Goal: Transaction & Acquisition: Subscribe to service/newsletter

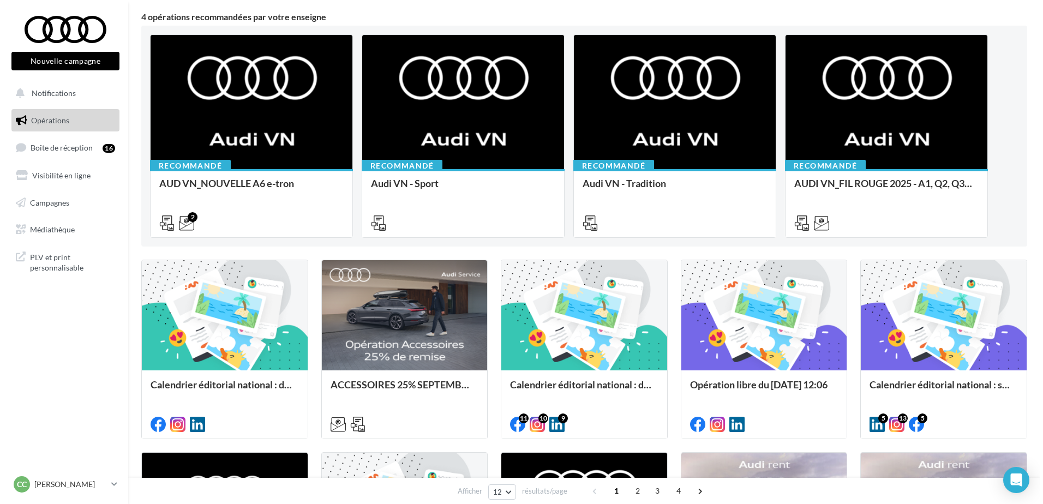
scroll to position [93, 0]
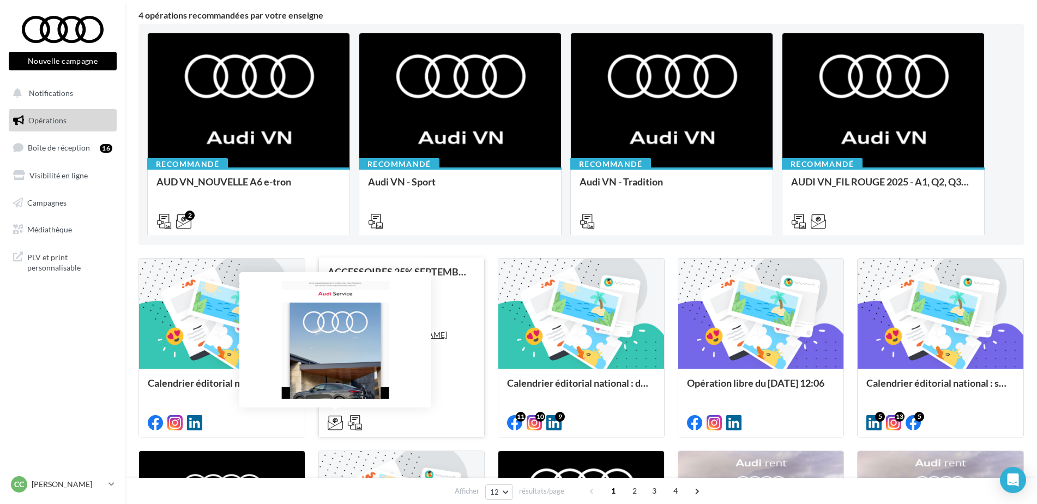
click at [332, 425] on icon at bounding box center [335, 422] width 15 height 15
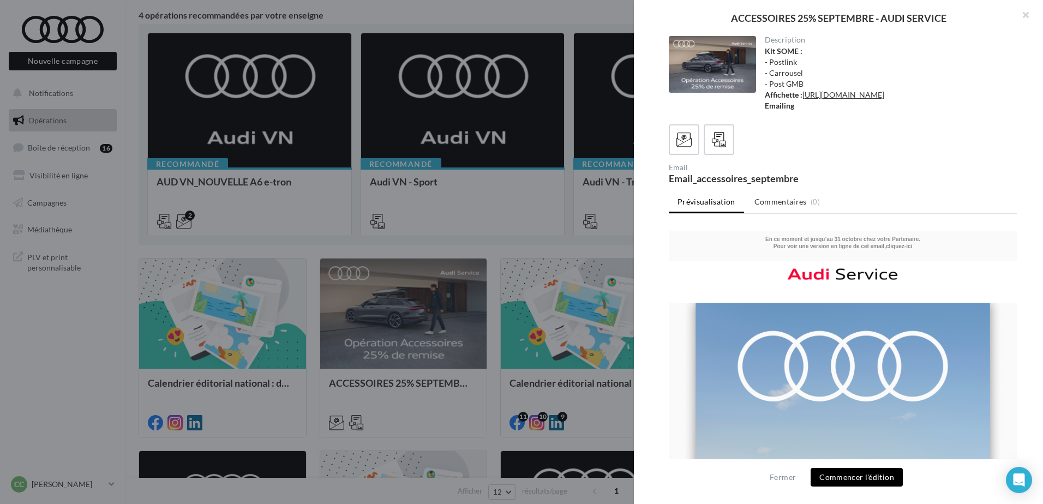
scroll to position [0, 0]
click at [858, 481] on button "Commencer l'édition" at bounding box center [857, 477] width 92 height 19
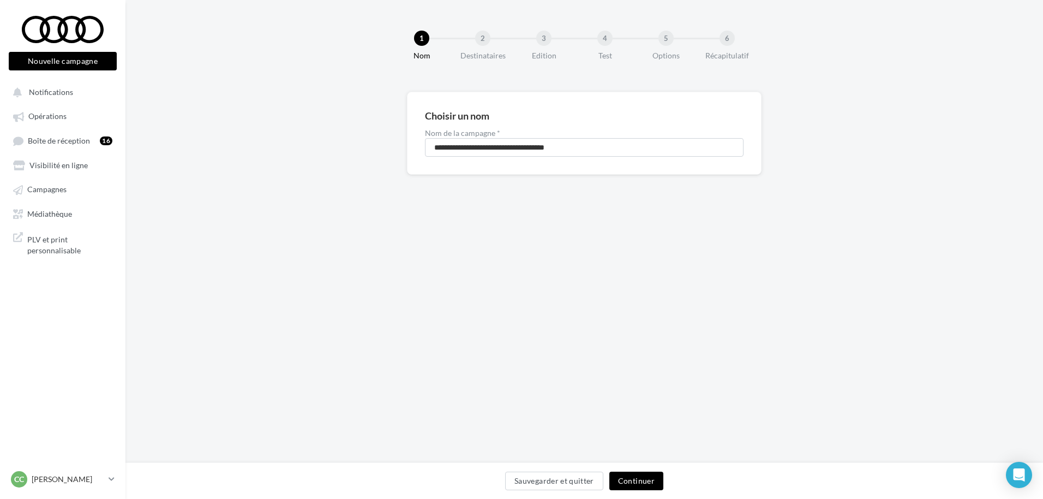
click at [655, 487] on button "Continuer" at bounding box center [636, 480] width 54 height 19
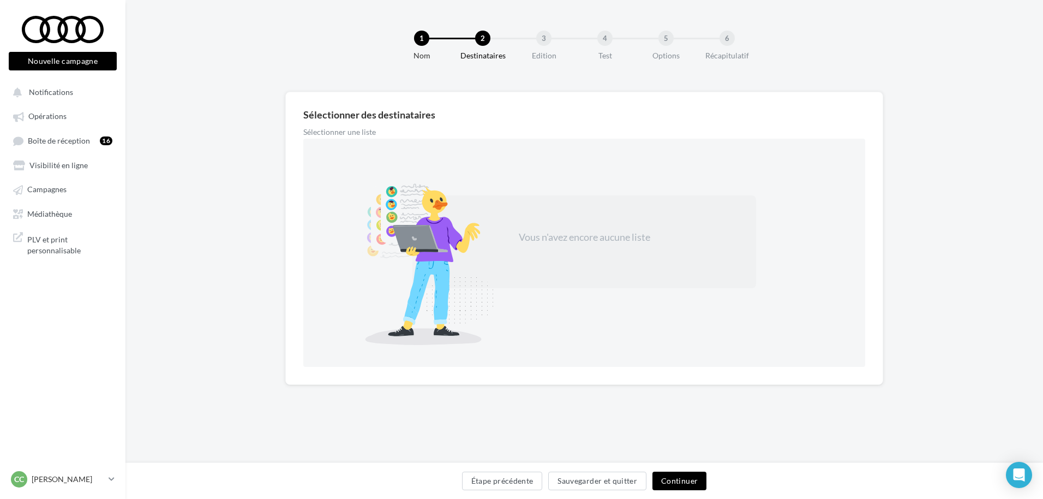
click at [665, 413] on div "Sélectionner des destinataires Sélectionner une liste Vous n'avez encore aucune…" at bounding box center [583, 256] width 917 height 328
click at [98, 484] on p "[PERSON_NAME]" at bounding box center [68, 478] width 73 height 11
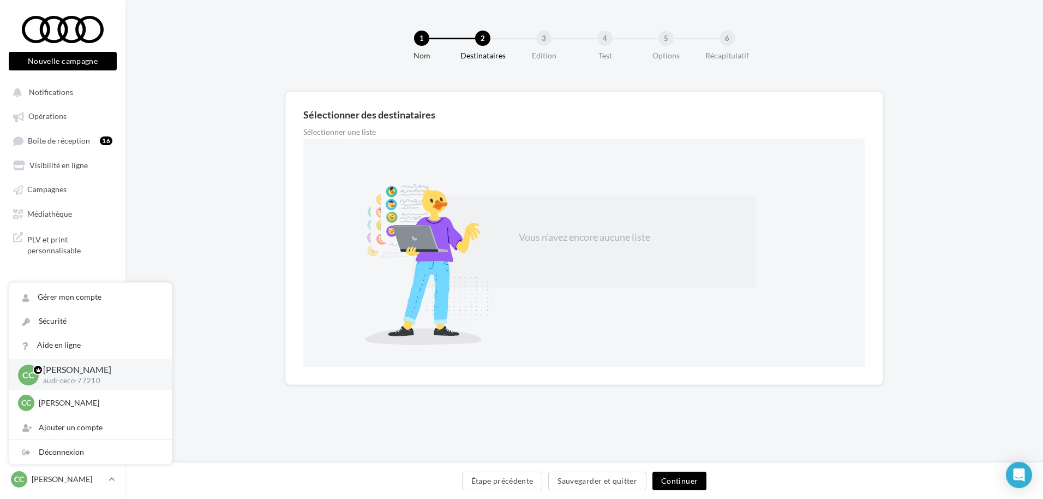
click at [191, 265] on div "Sélectionner des destinataires Sélectionner une liste Vous n'avez encore aucune…" at bounding box center [583, 256] width 917 height 328
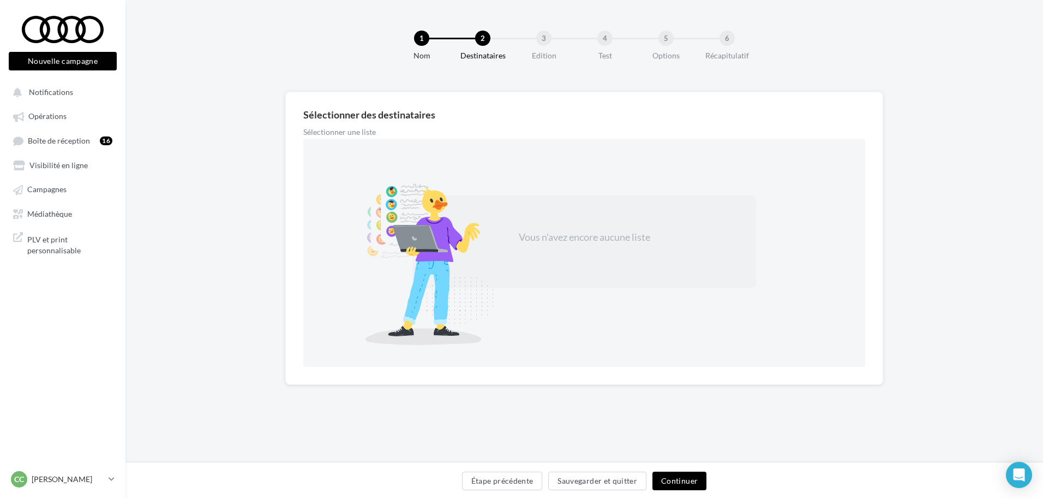
click at [685, 481] on button "Continuer" at bounding box center [679, 480] width 54 height 19
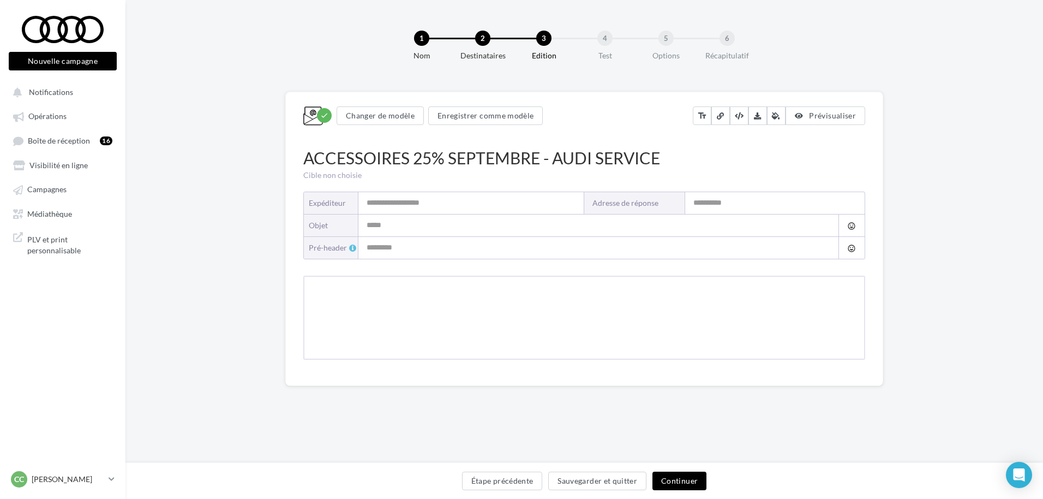
type input "**********"
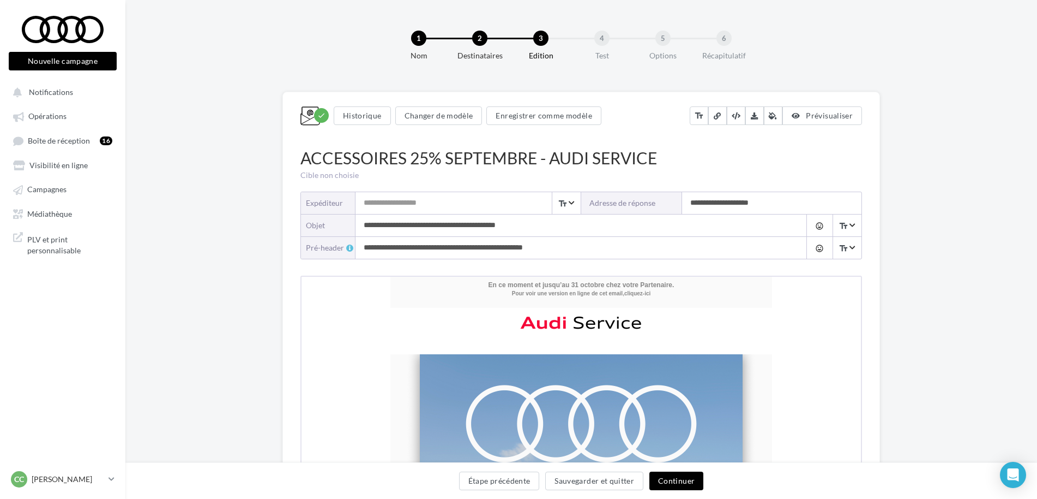
click at [704, 205] on input "**********" at bounding box center [771, 203] width 179 height 22
click at [431, 204] on input "Expéditeur" at bounding box center [468, 203] width 225 height 22
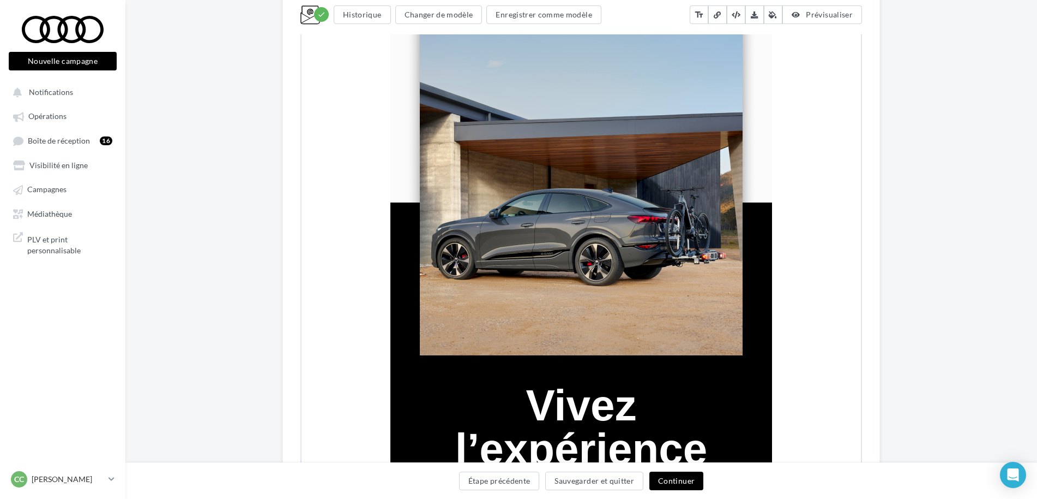
scroll to position [453, 0]
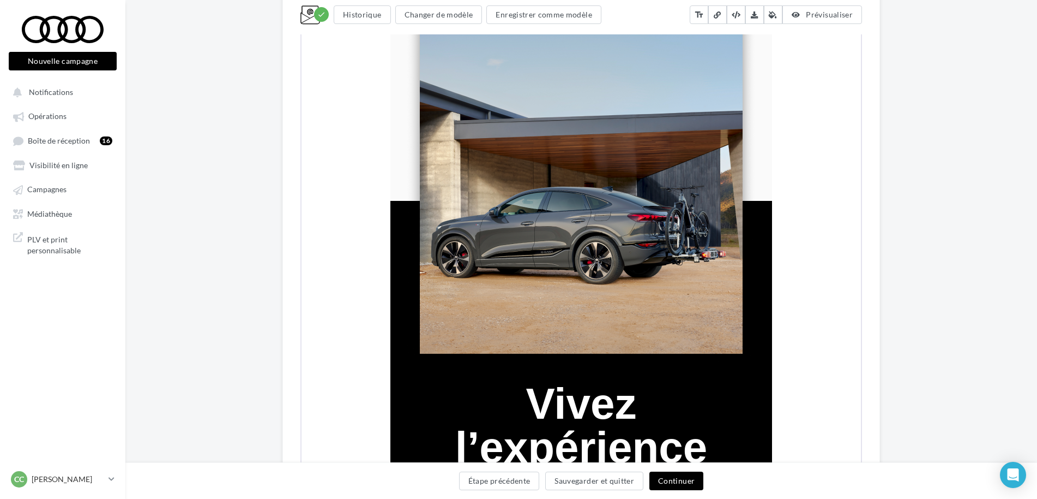
click at [619, 416] on font "Vivez l’expérience du sur-mesure." at bounding box center [580, 446] width 315 height 136
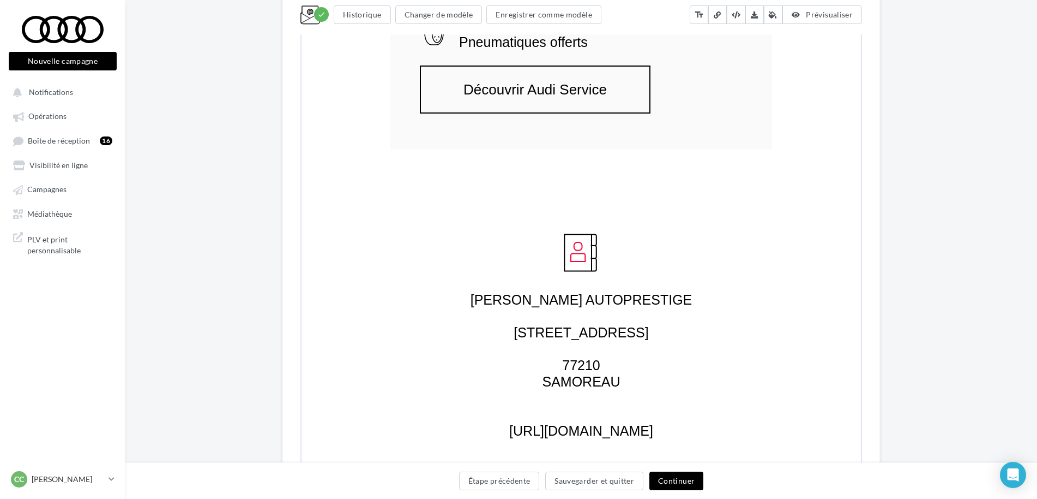
scroll to position [3386, 0]
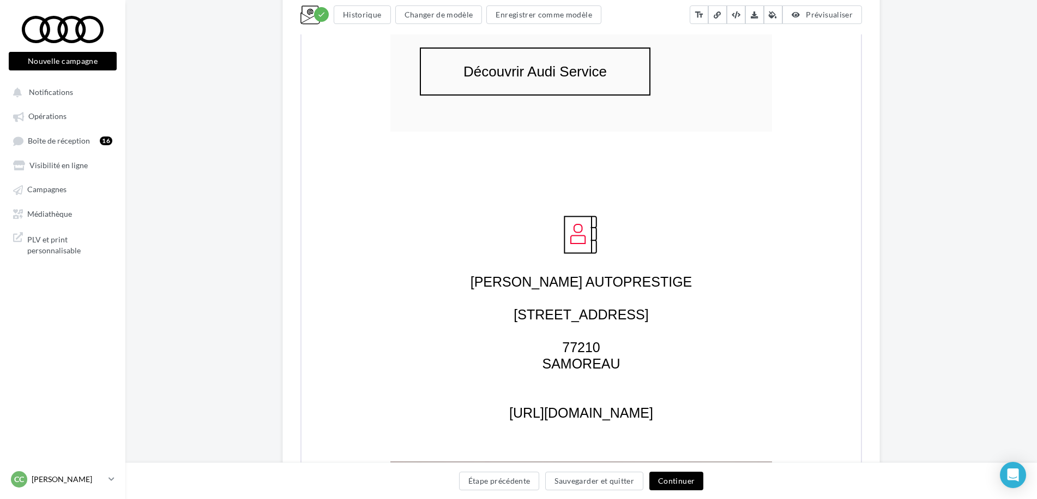
click at [56, 487] on div "Cc Cécile COLLET audi-ceco-77210" at bounding box center [57, 479] width 93 height 16
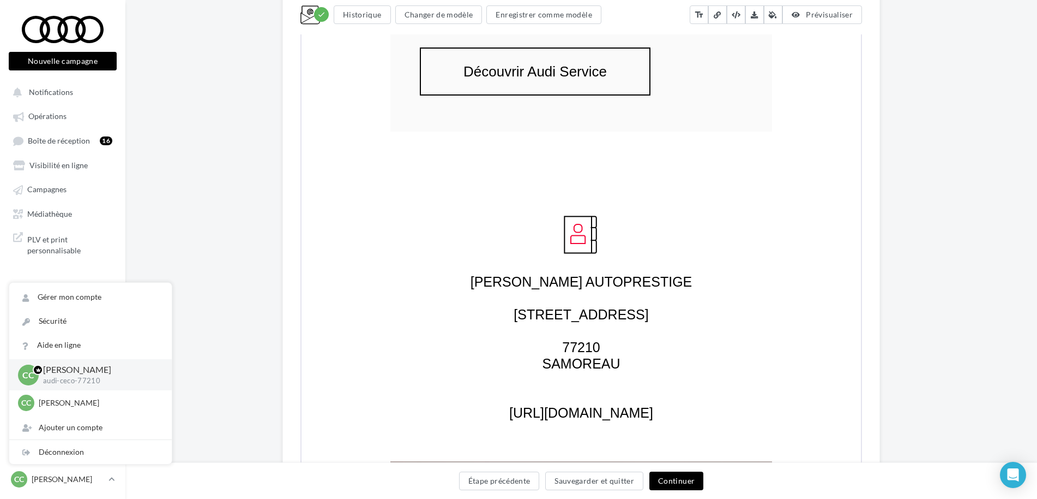
click at [673, 476] on button "Continuer" at bounding box center [677, 480] width 54 height 19
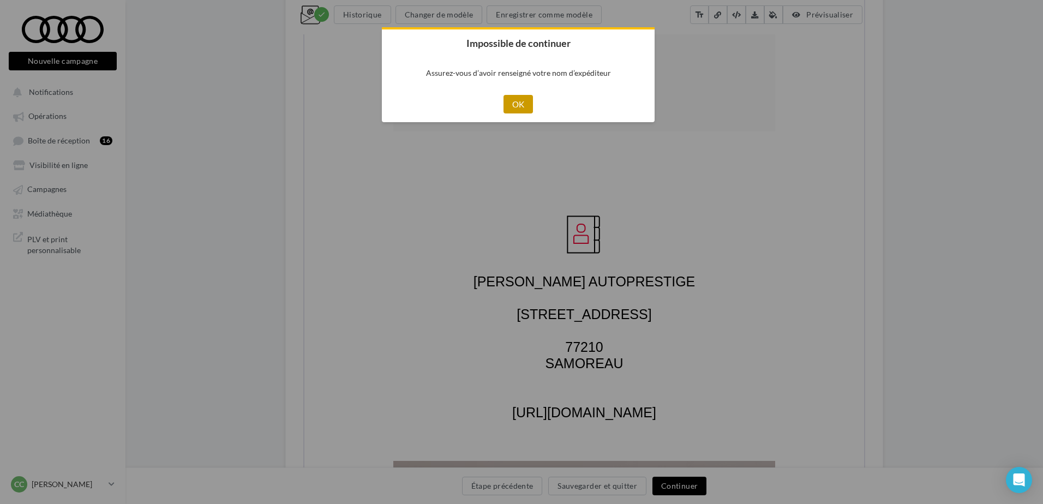
click at [517, 106] on button "OK" at bounding box center [518, 104] width 30 height 19
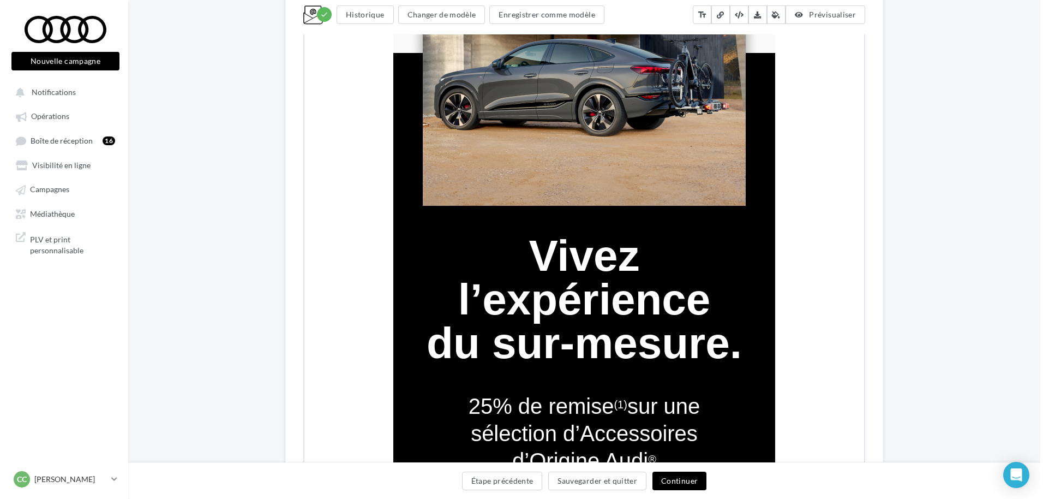
scroll to position [0, 0]
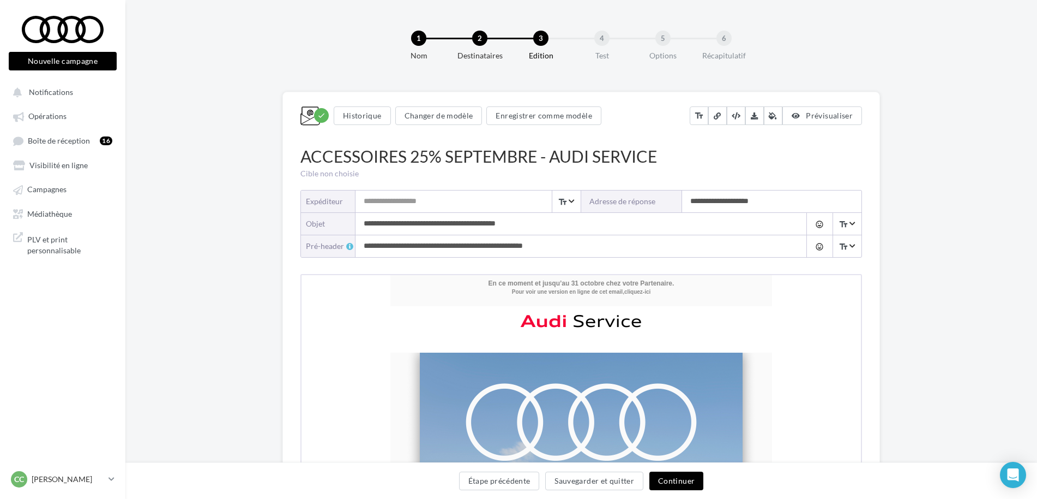
click at [433, 205] on input "Expéditeur" at bounding box center [468, 201] width 225 height 22
click at [659, 478] on button "Continuer" at bounding box center [677, 480] width 54 height 19
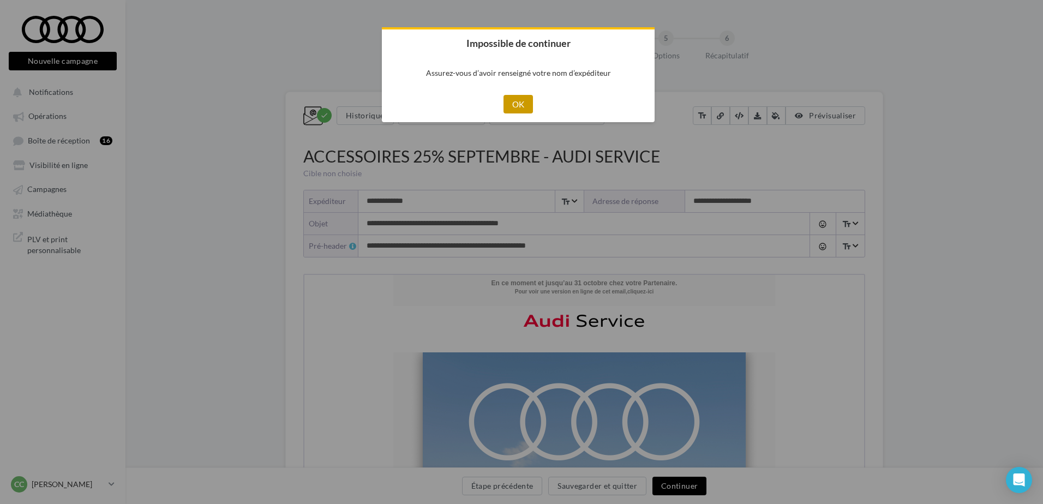
click at [505, 103] on button "OK" at bounding box center [518, 104] width 30 height 19
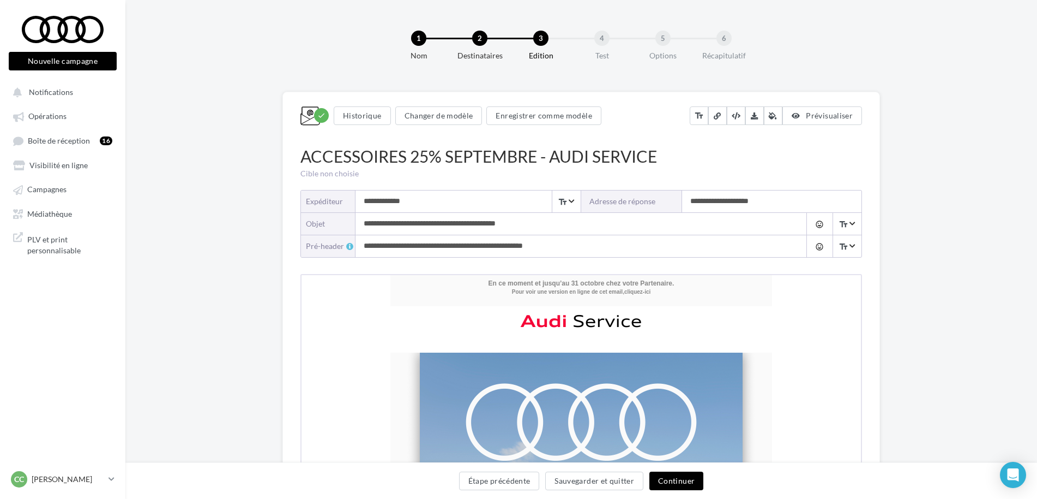
click at [421, 203] on input "**********" at bounding box center [468, 201] width 225 height 22
type input "**********"
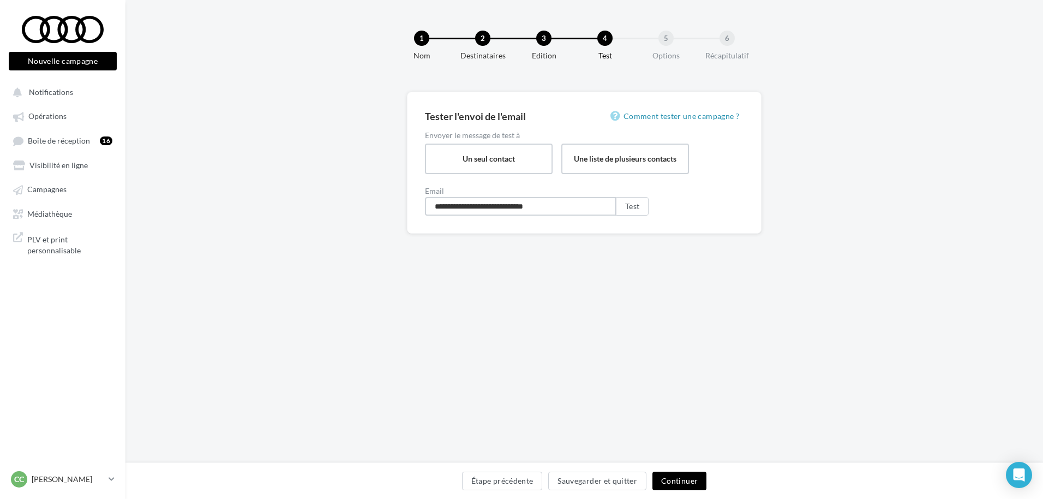
click at [472, 212] on input "**********" at bounding box center [520, 206] width 191 height 19
click at [474, 212] on input "email" at bounding box center [520, 206] width 191 height 19
type input "**********"
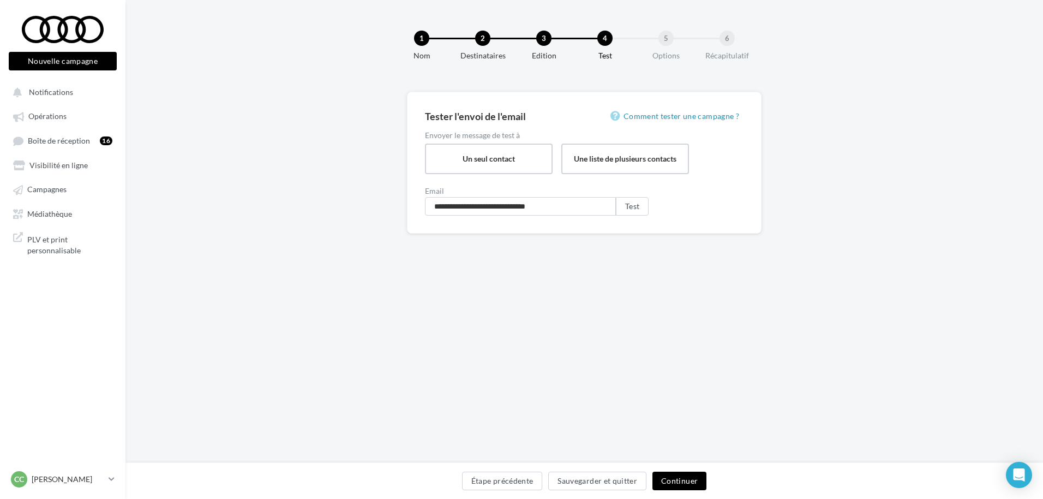
click at [674, 484] on button "Continuer" at bounding box center [679, 480] width 54 height 19
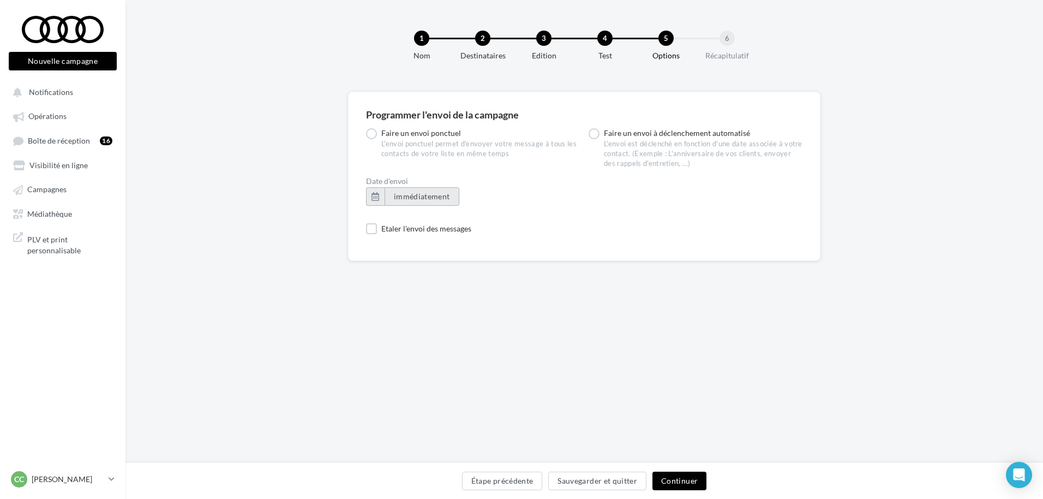
click at [436, 201] on button "immédiatement" at bounding box center [422, 196] width 75 height 19
click at [610, 372] on div "Programmer l'envoi de la campagne Faire un envoi ponctuel L'envoi ponctuel perm…" at bounding box center [583, 276] width 917 height 368
click at [61, 200] on ul "Opérations Boîte de réception 16 Visibilité en ligne Campagnes Médiathèque" at bounding box center [62, 164] width 117 height 126
click at [59, 191] on span "Campagnes" at bounding box center [46, 189] width 39 height 9
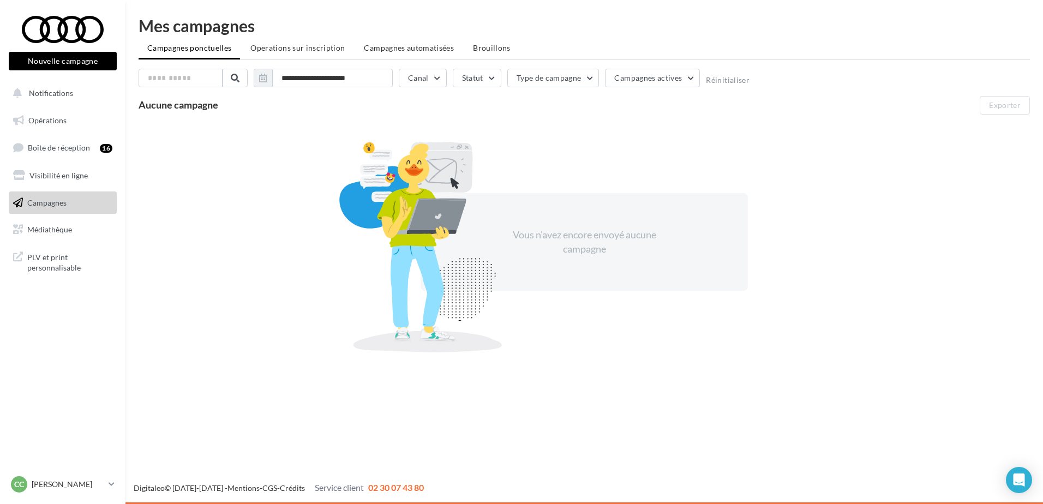
click at [50, 57] on button "Nouvelle campagne" at bounding box center [63, 61] width 108 height 19
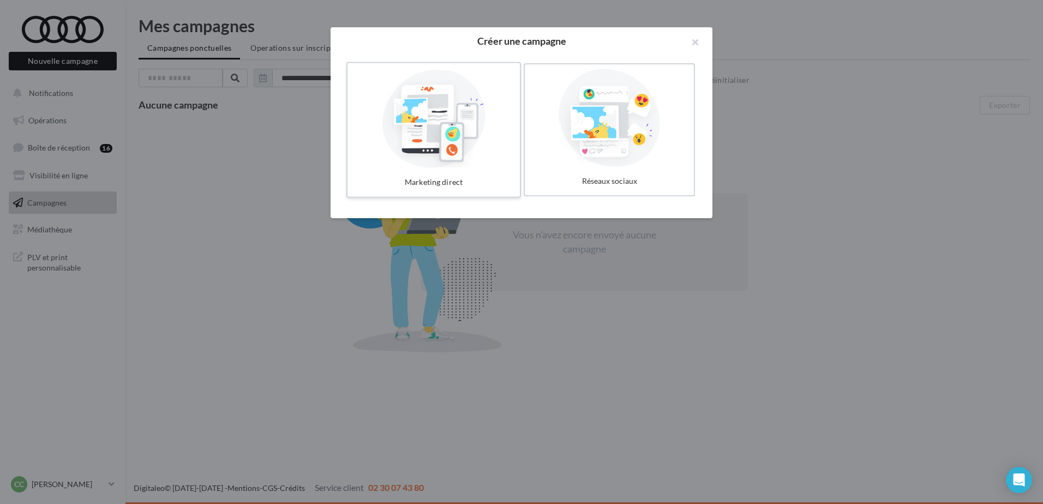
click at [414, 124] on div at bounding box center [434, 118] width 164 height 100
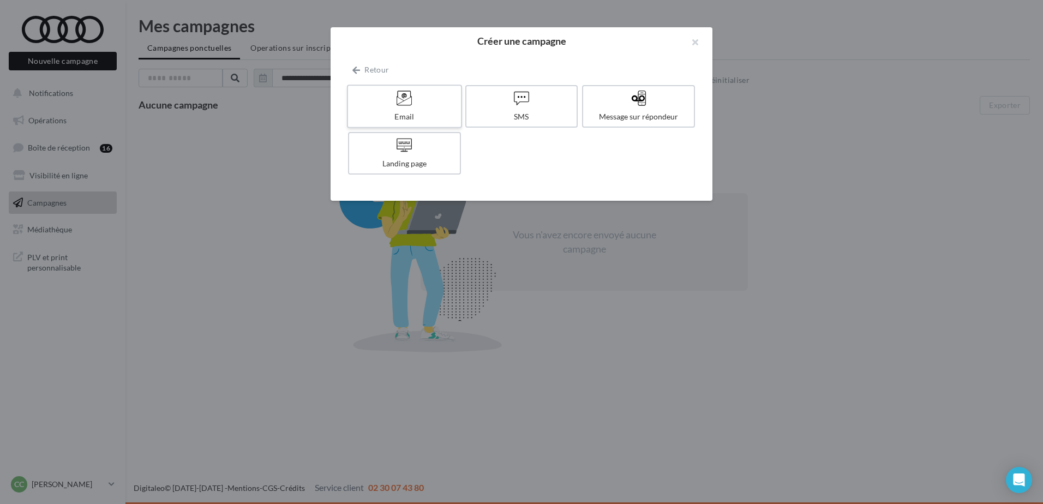
click at [413, 112] on div "Email" at bounding box center [404, 116] width 104 height 11
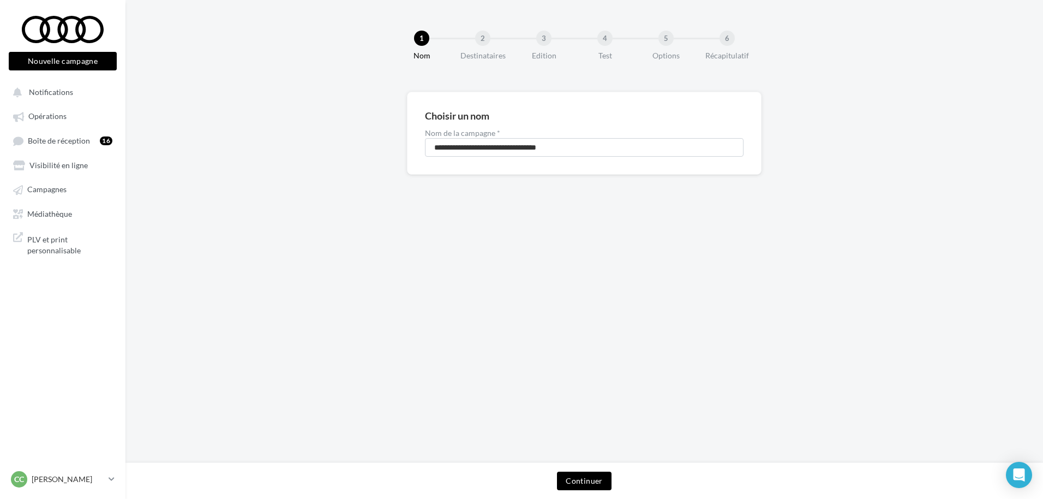
click at [585, 478] on button "Continuer" at bounding box center [584, 480] width 54 height 19
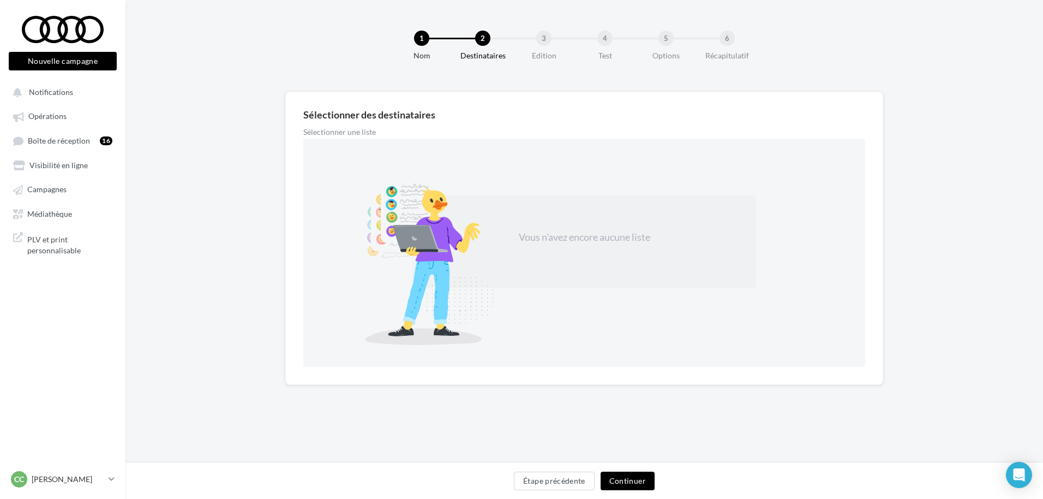
click at [659, 237] on div "Vous n'avez encore aucune liste" at bounding box center [584, 237] width 204 height 14
click at [600, 237] on div "Vous n'avez encore aucune liste" at bounding box center [584, 237] width 204 height 14
drag, startPoint x: 517, startPoint y: 191, endPoint x: 441, endPoint y: 151, distance: 85.9
click at [467, 159] on div "Vous n'avez encore aucune liste" at bounding box center [584, 253] width 562 height 228
drag, startPoint x: 395, startPoint y: 140, endPoint x: 366, endPoint y: 134, distance: 30.0
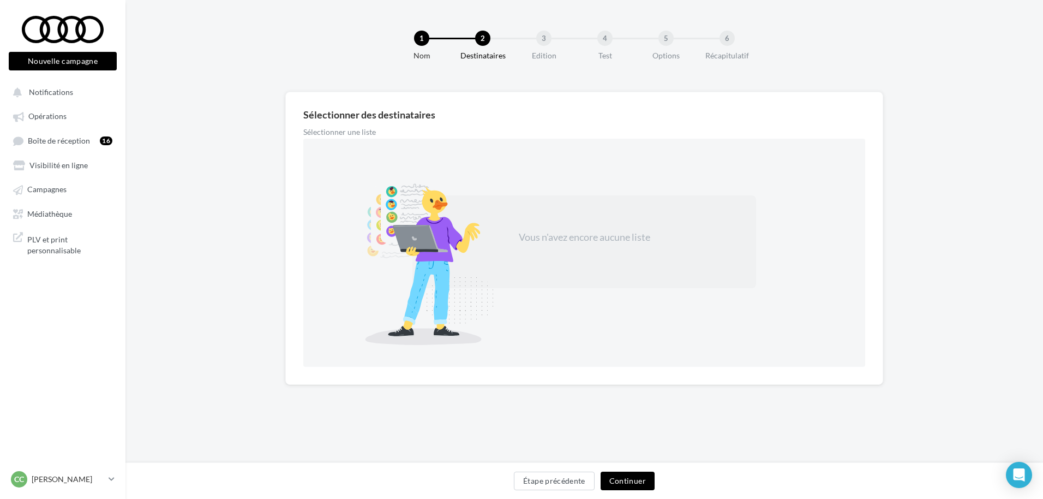
click at [366, 134] on div "Sélectionner une liste Vous n'avez encore aucune liste" at bounding box center [584, 247] width 562 height 238
drag, startPoint x: 366, startPoint y: 134, endPoint x: 310, endPoint y: 107, distance: 62.2
click at [310, 107] on div "Sélectionner des destinataires Sélectionner une liste Vous n'avez encore aucune…" at bounding box center [584, 238] width 598 height 293
drag, startPoint x: 310, startPoint y: 107, endPoint x: 341, endPoint y: 182, distance: 80.6
click at [329, 159] on div "Vous n'avez encore aucune liste" at bounding box center [584, 253] width 562 height 228
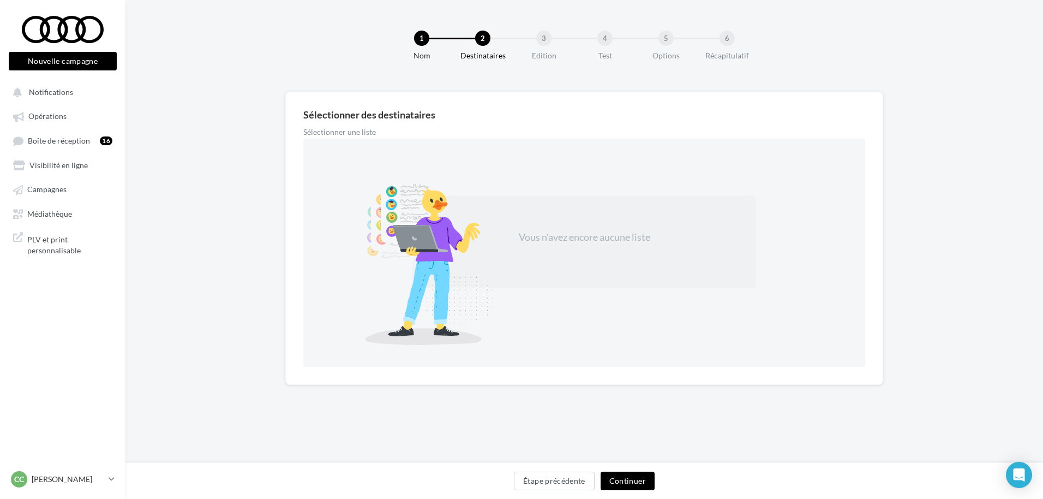
click at [421, 245] on div at bounding box center [427, 261] width 191 height 166
drag, startPoint x: 611, startPoint y: 261, endPoint x: 587, endPoint y: 332, distance: 74.9
click at [613, 263] on div "Vous n'avez encore aucune liste" at bounding box center [584, 241] width 344 height 93
click at [344, 136] on div "Sélectionner une liste" at bounding box center [443, 133] width 281 height 10
click at [338, 127] on div "Sélectionner des destinataires Sélectionner une liste Vous n'avez encore aucune…" at bounding box center [584, 238] width 562 height 257
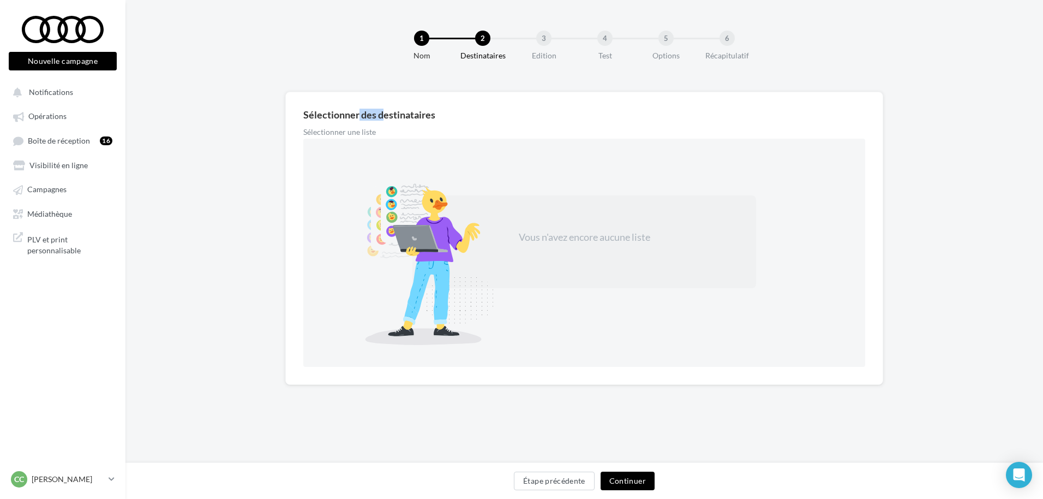
drag, startPoint x: 425, startPoint y: 119, endPoint x: 436, endPoint y: 120, distance: 11.5
click at [436, 119] on div "Sélectionner des destinataires" at bounding box center [584, 115] width 562 height 10
drag, startPoint x: 436, startPoint y: 120, endPoint x: 763, endPoint y: 399, distance: 429.8
click at [763, 399] on div "Sélectionner des destinataires Sélectionner une liste Vous n'avez encore aucune…" at bounding box center [583, 256] width 917 height 328
click at [219, 245] on div "Sélectionner des destinataires Sélectionner une liste Vous n'avez encore aucune…" at bounding box center [583, 256] width 917 height 328
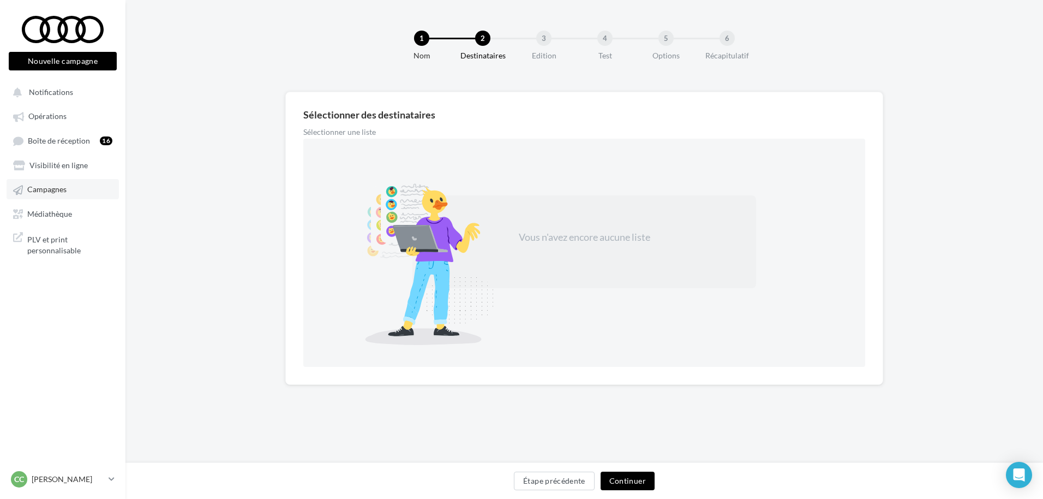
click at [47, 183] on link "Campagnes" at bounding box center [63, 189] width 112 height 20
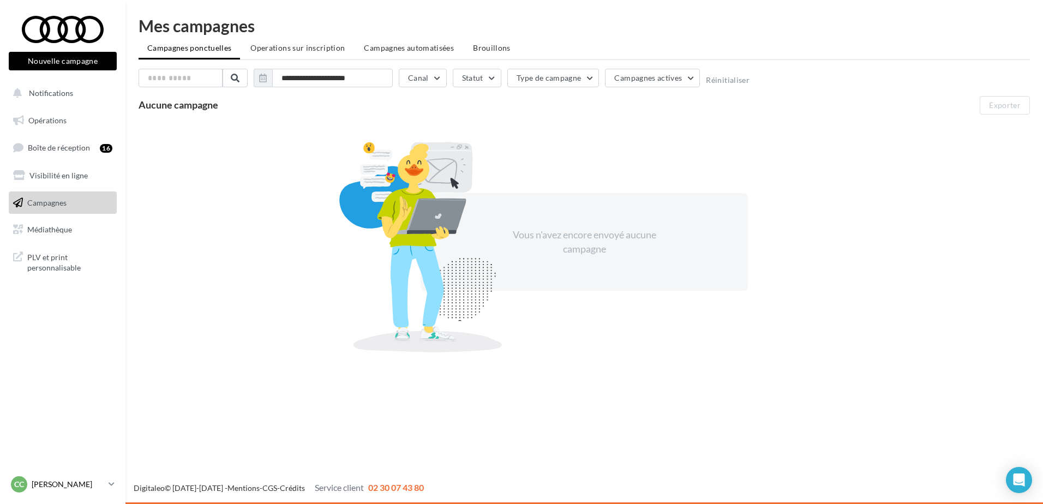
click at [87, 492] on div "Cc [PERSON_NAME] audi-ceco-77210" at bounding box center [57, 484] width 93 height 16
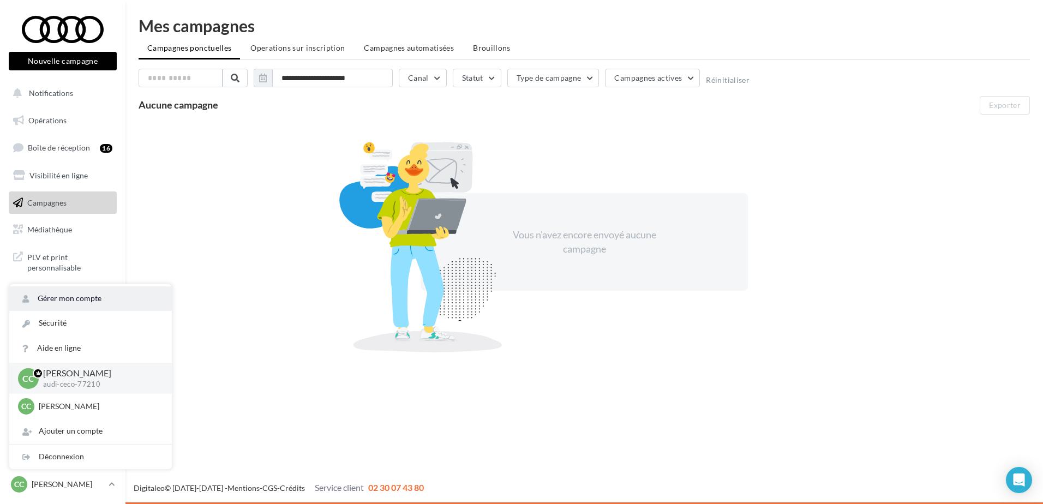
click at [65, 296] on link "Gérer mon compte" at bounding box center [90, 298] width 163 height 25
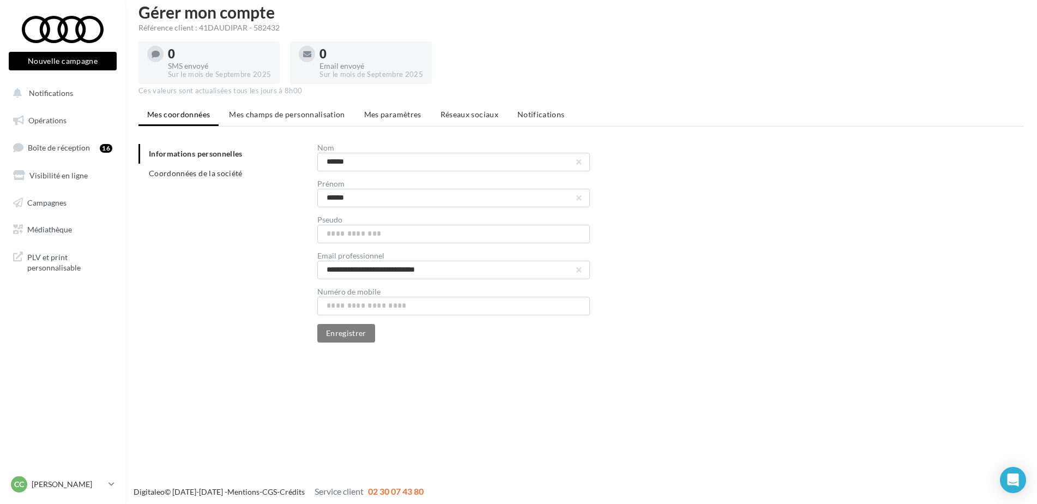
scroll to position [17, 0]
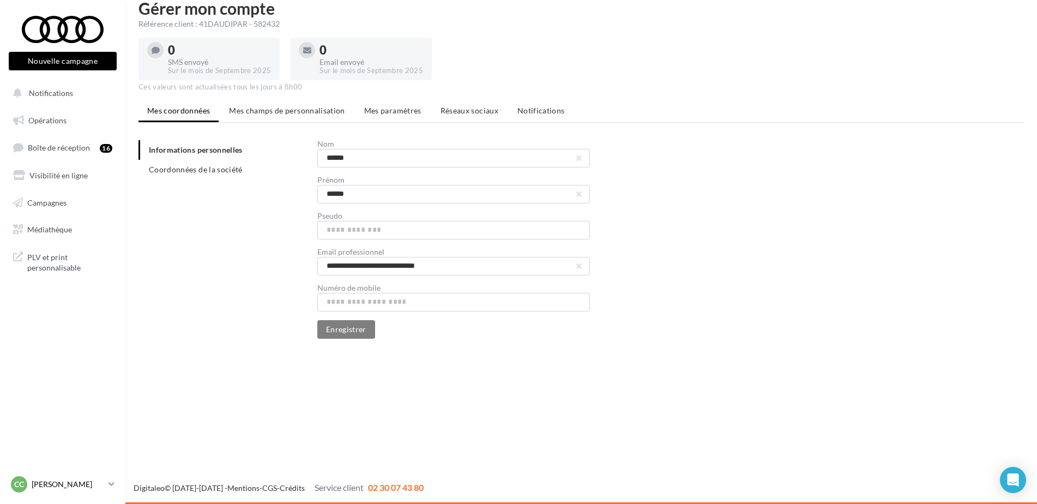
click at [56, 487] on p "[PERSON_NAME]" at bounding box center [68, 484] width 73 height 11
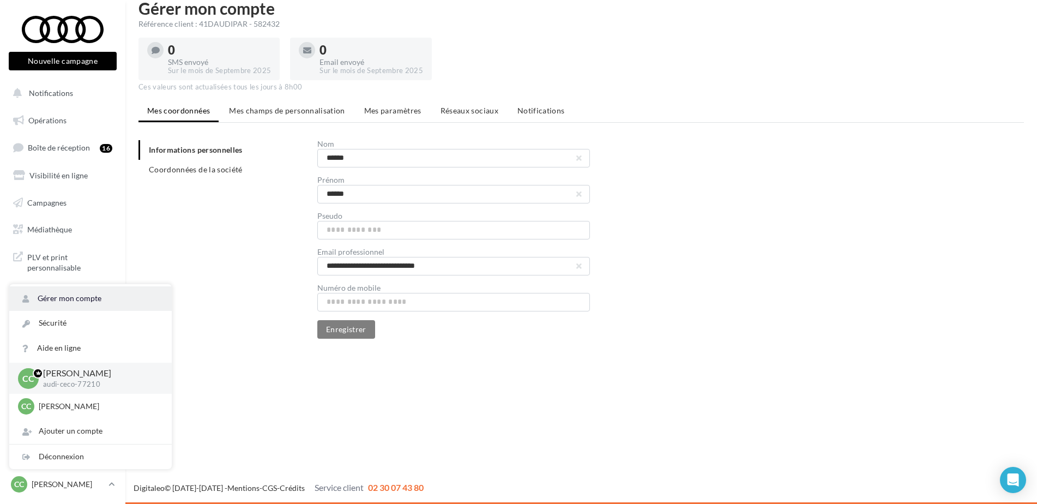
click at [45, 301] on link "Gérer mon compte" at bounding box center [90, 298] width 163 height 25
click at [255, 376] on div "Nouvelle campagne Nouvelle campagne Notifications Opérations Boîte de réception…" at bounding box center [518, 252] width 1037 height 504
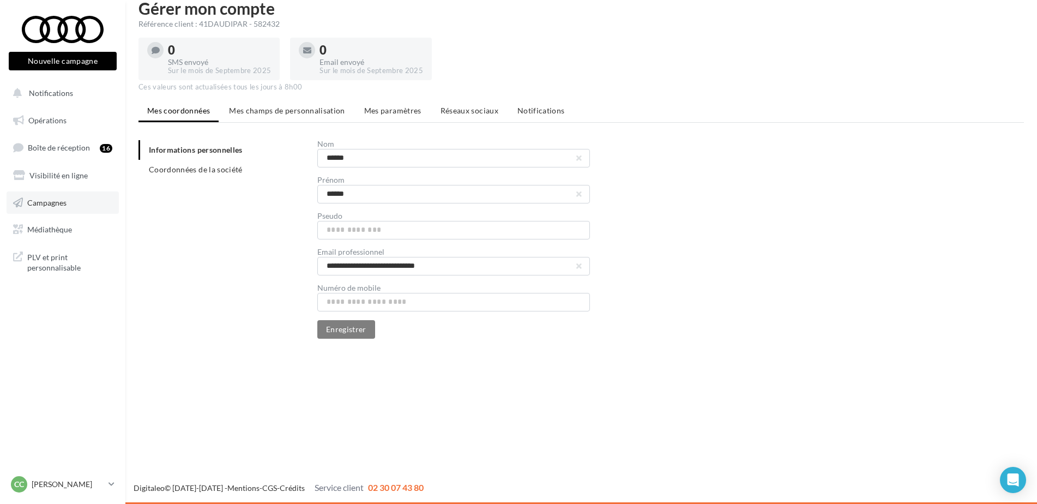
click at [61, 209] on link "Campagnes" at bounding box center [63, 202] width 112 height 23
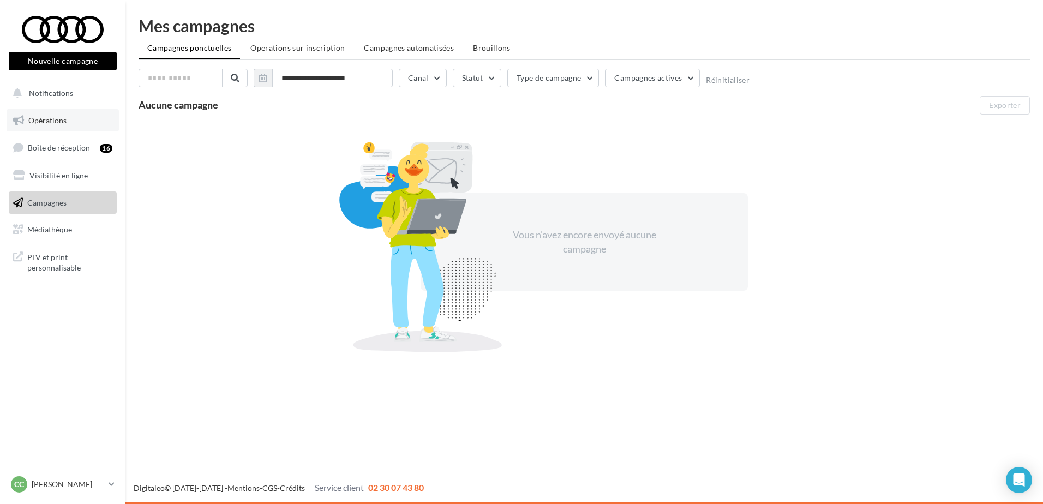
click at [56, 119] on span "Opérations" at bounding box center [47, 120] width 38 height 9
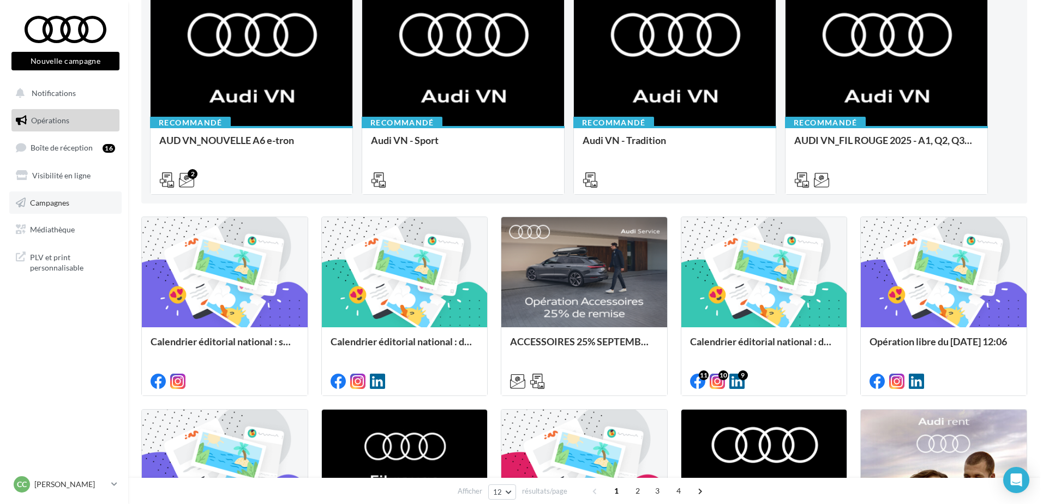
scroll to position [136, 0]
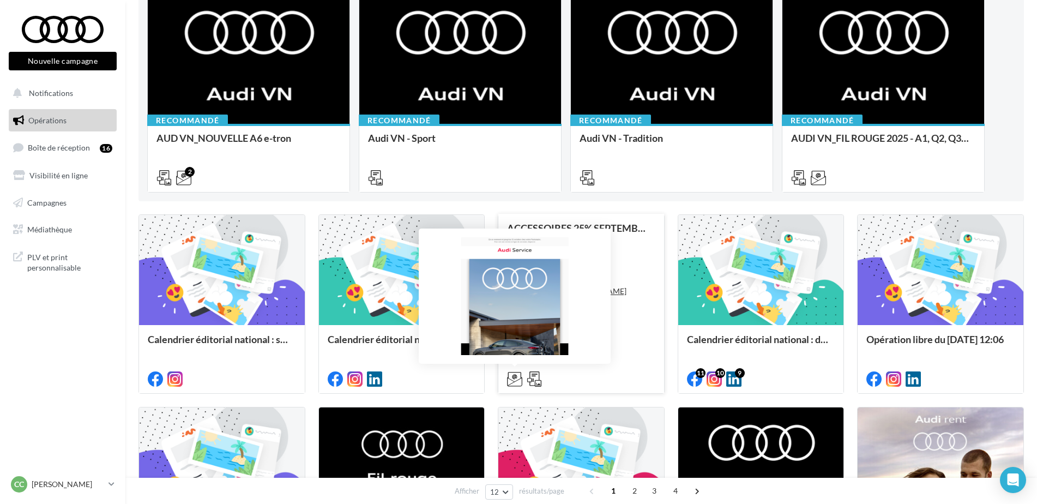
click at [511, 380] on icon at bounding box center [514, 378] width 15 height 15
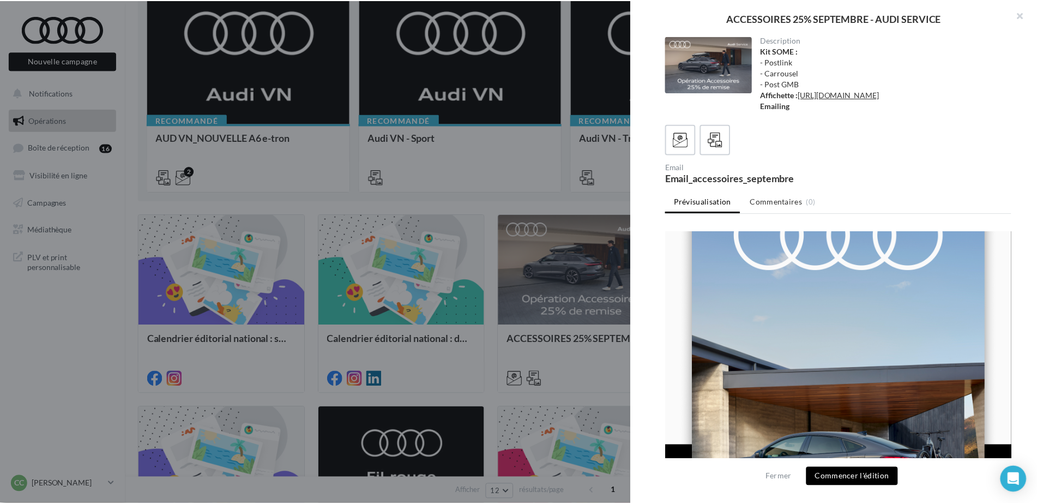
scroll to position [0, 0]
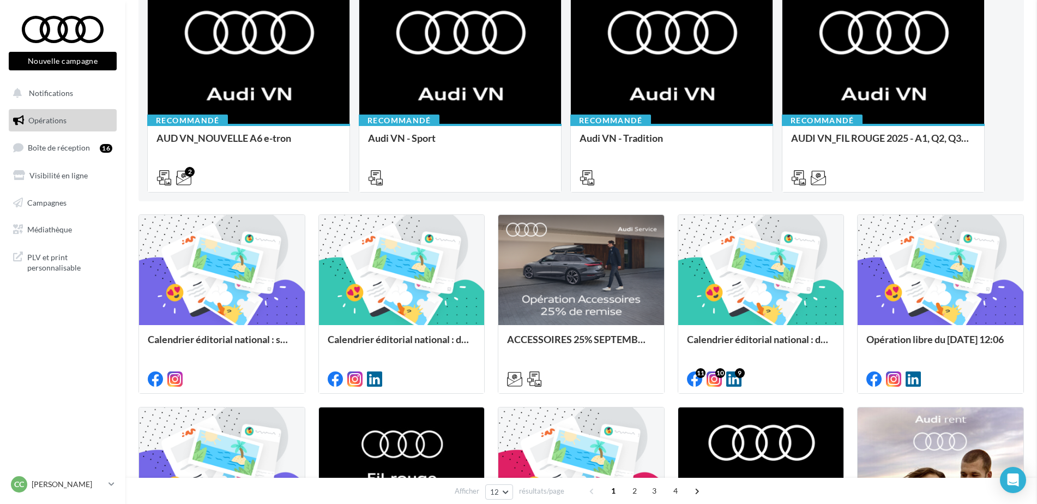
click at [78, 485] on p "[PERSON_NAME]" at bounding box center [68, 484] width 73 height 11
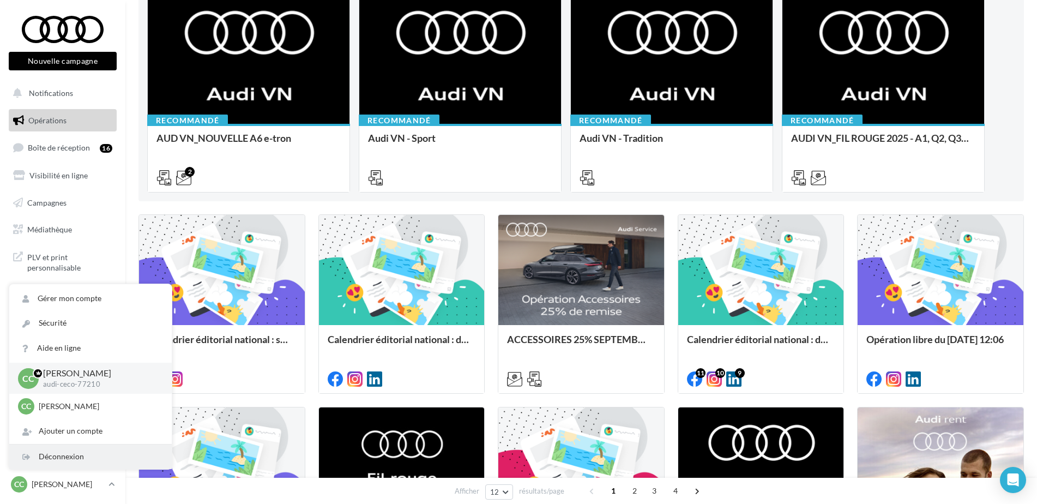
click at [50, 461] on div "Déconnexion" at bounding box center [90, 457] width 163 height 25
